Goal: Information Seeking & Learning: Learn about a topic

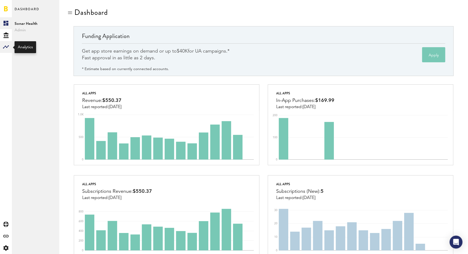
click at [5, 45] on rect at bounding box center [6, 47] width 6 height 6
click at [30, 22] on link "Monetization" at bounding box center [35, 23] width 47 height 12
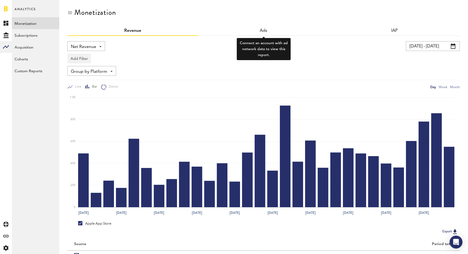
click at [260, 28] on div "Ads" at bounding box center [263, 31] width 131 height 10
click at [396, 30] on link "IAP" at bounding box center [394, 31] width 7 height 4
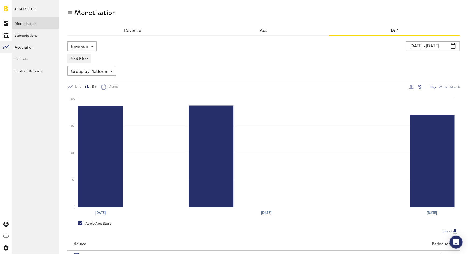
click at [130, 28] on div "Revenue" at bounding box center [132, 31] width 131 height 10
click at [136, 30] on link "Revenue" at bounding box center [132, 31] width 17 height 4
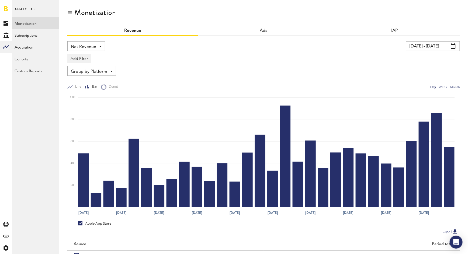
click at [85, 46] on span "Net Revenue" at bounding box center [83, 46] width 25 height 9
click at [119, 51] on div "Add Filter Platforms Apps" at bounding box center [263, 57] width 393 height 12
click at [38, 37] on link "Subscriptions" at bounding box center [35, 35] width 47 height 12
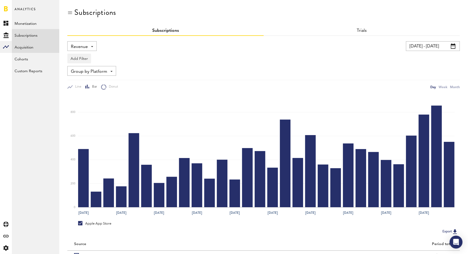
click at [44, 45] on link "Acquisition" at bounding box center [35, 47] width 47 height 12
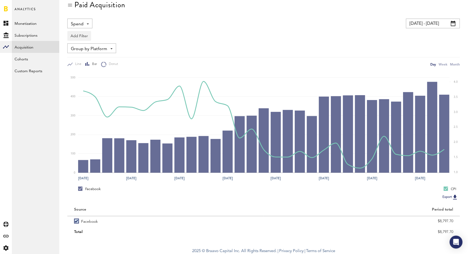
scroll to position [9, 0]
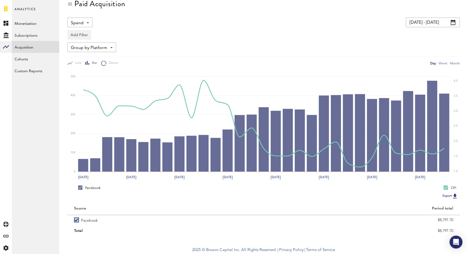
click at [455, 22] on span at bounding box center [453, 22] width 5 height 5
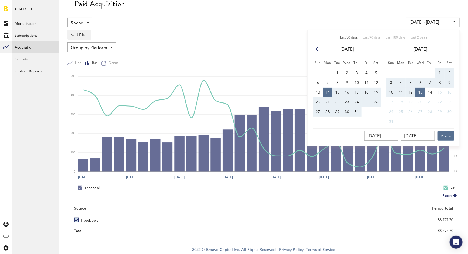
click at [439, 70] on button "1" at bounding box center [440, 73] width 10 height 10
type input "[DATE] - [DATE]"
type input "[DATE]"
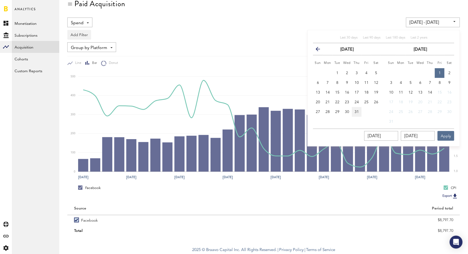
click at [356, 113] on span "31" at bounding box center [357, 112] width 4 height 4
type input "[DATE] - [DATE]"
type input "[DATE]"
click at [432, 91] on span "14" at bounding box center [430, 93] width 4 height 4
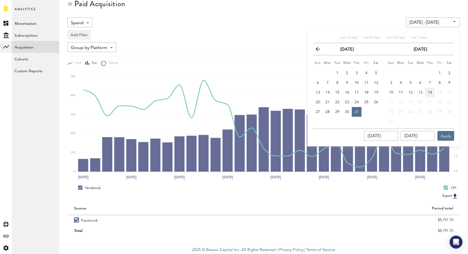
type input "[DATE] - [DATE]"
type input "[DATE]"
click at [450, 138] on button "Apply" at bounding box center [446, 136] width 17 height 10
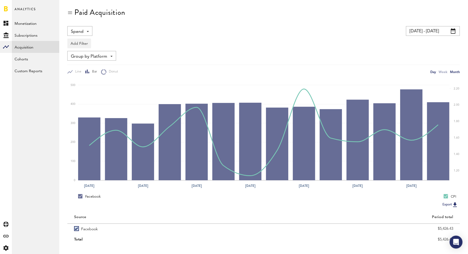
click at [454, 71] on div "Month" at bounding box center [455, 72] width 10 height 6
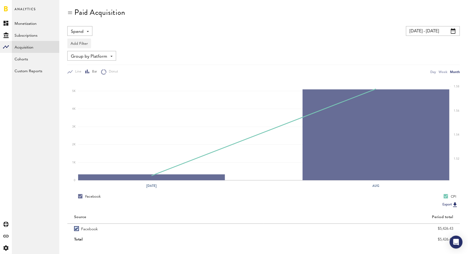
click at [453, 33] on span at bounding box center [453, 30] width 5 height 5
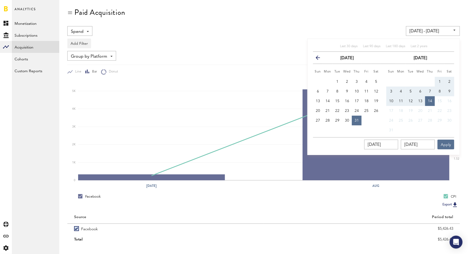
click at [320, 59] on icon "button" at bounding box center [320, 59] width 0 height 0
click at [358, 81] on button "1" at bounding box center [357, 82] width 10 height 10
type input "[DATE] - [DATE]"
type input "[DATE]"
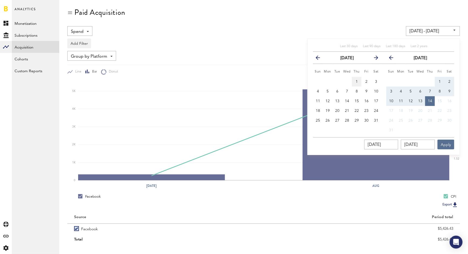
type input "[DATE]"
click at [428, 99] on button "14" at bounding box center [430, 101] width 10 height 10
type input "[DATE] - [DATE]"
type input "[DATE]"
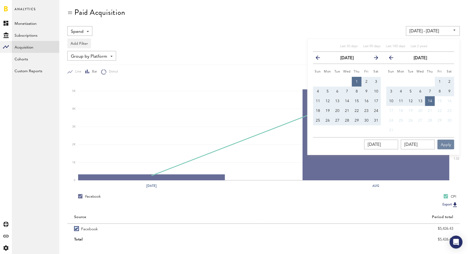
click at [445, 143] on button "Apply" at bounding box center [446, 145] width 17 height 10
